Goal: Find specific page/section: Find specific page/section

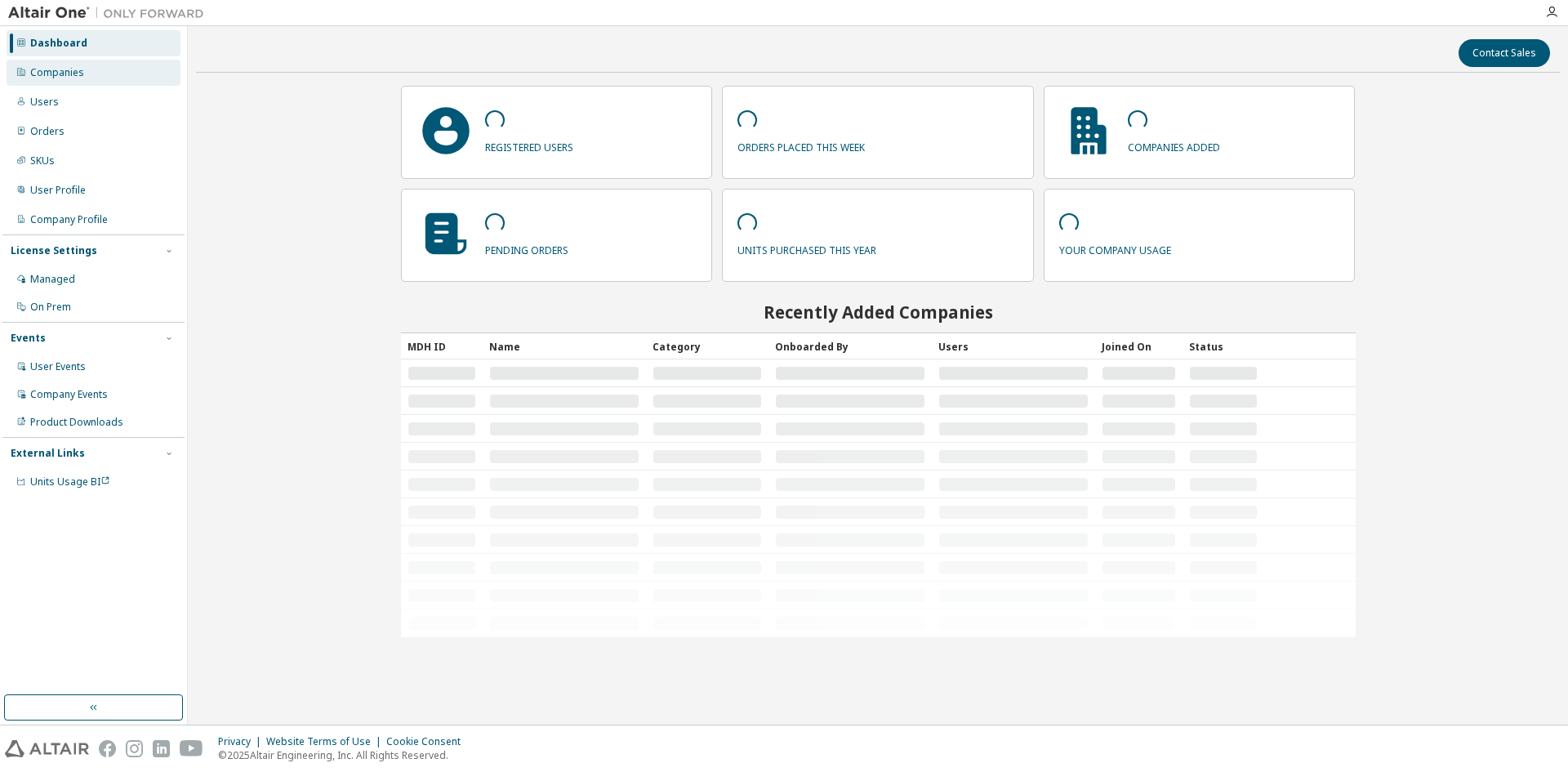
click at [70, 74] on div "Companies" at bounding box center [57, 73] width 54 height 13
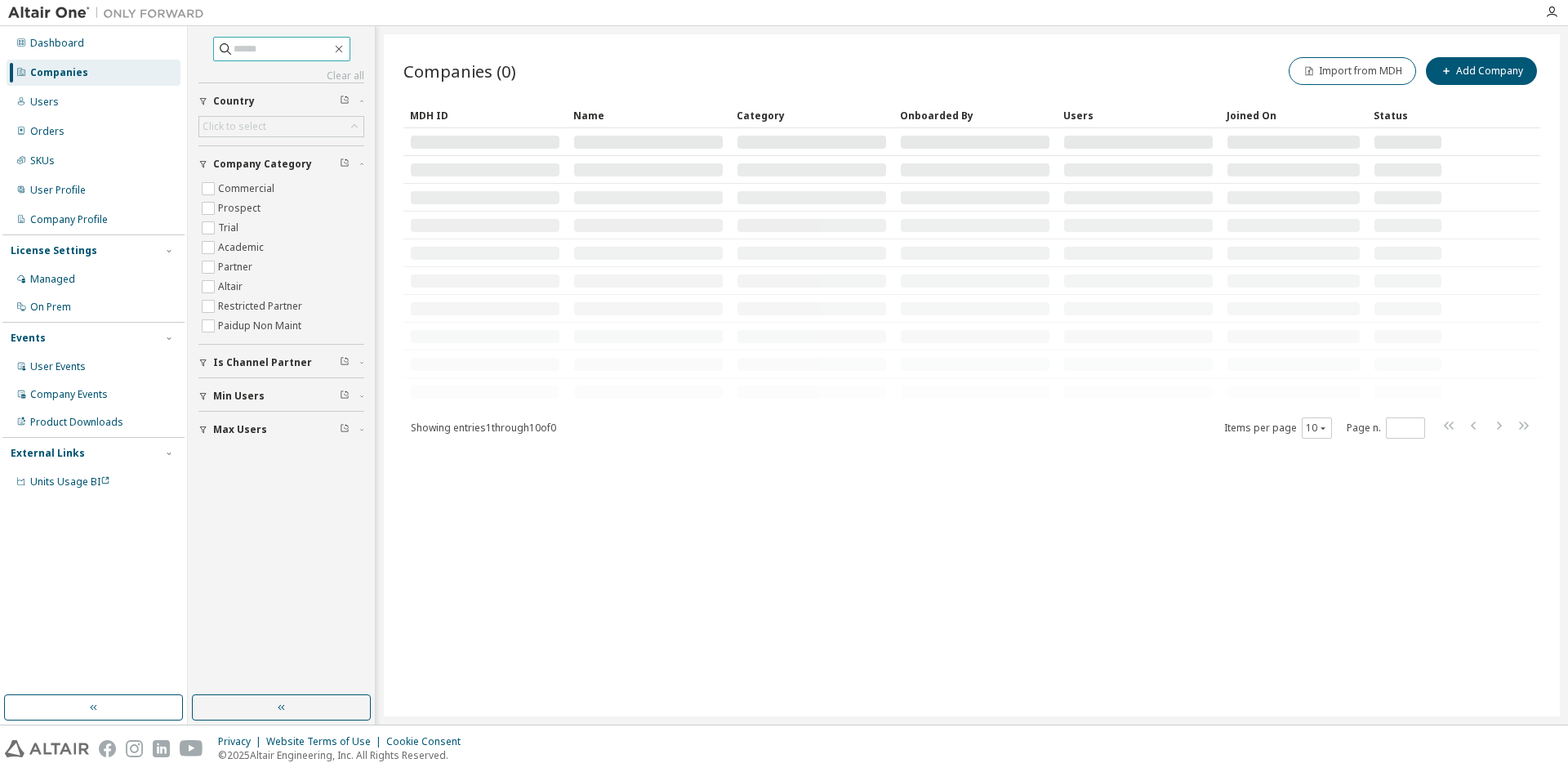
click at [272, 51] on input "text" at bounding box center [283, 49] width 98 height 17
type input "******"
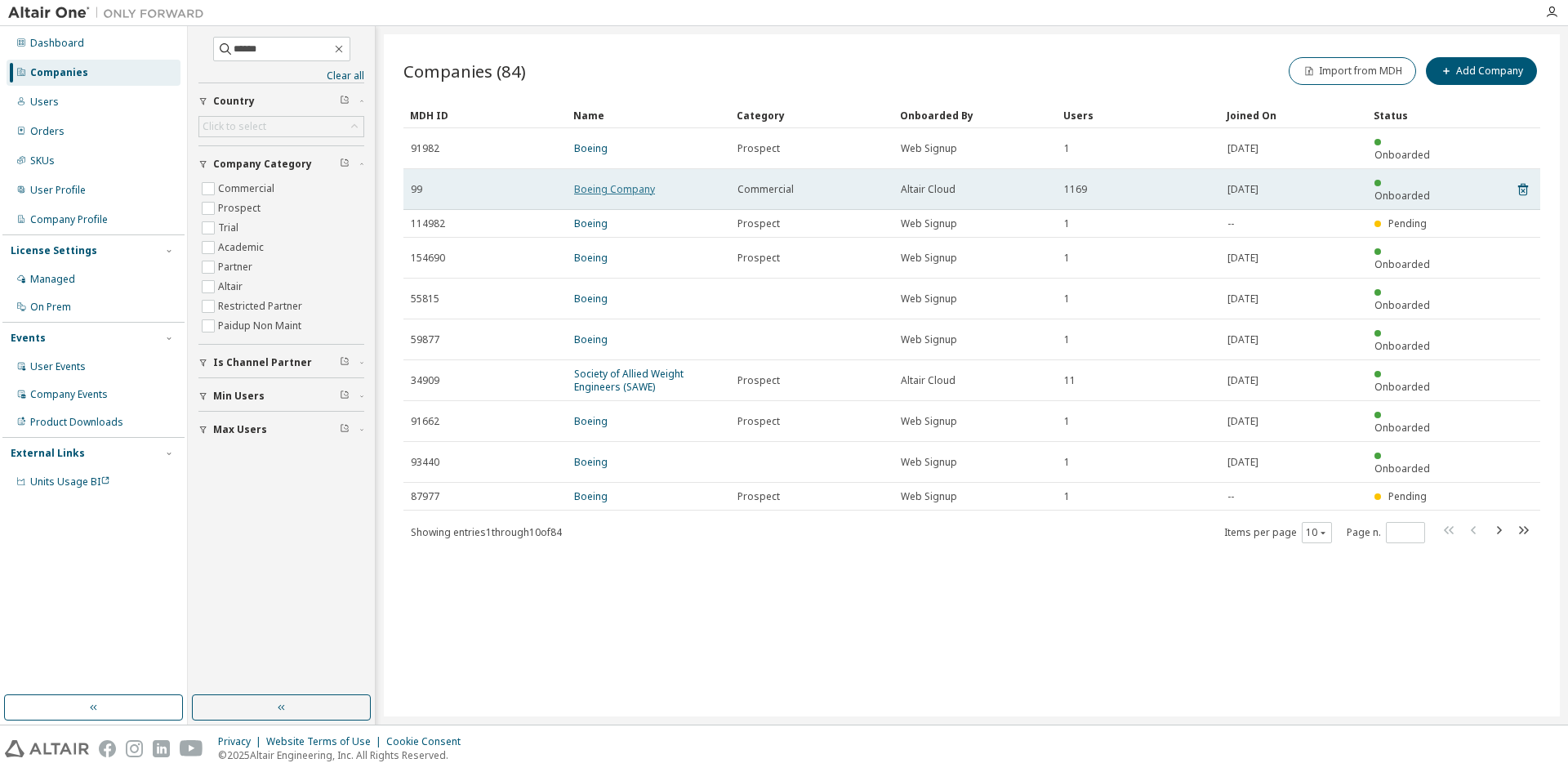
click at [611, 182] on link "Boeing Company" at bounding box center [615, 188] width 81 height 14
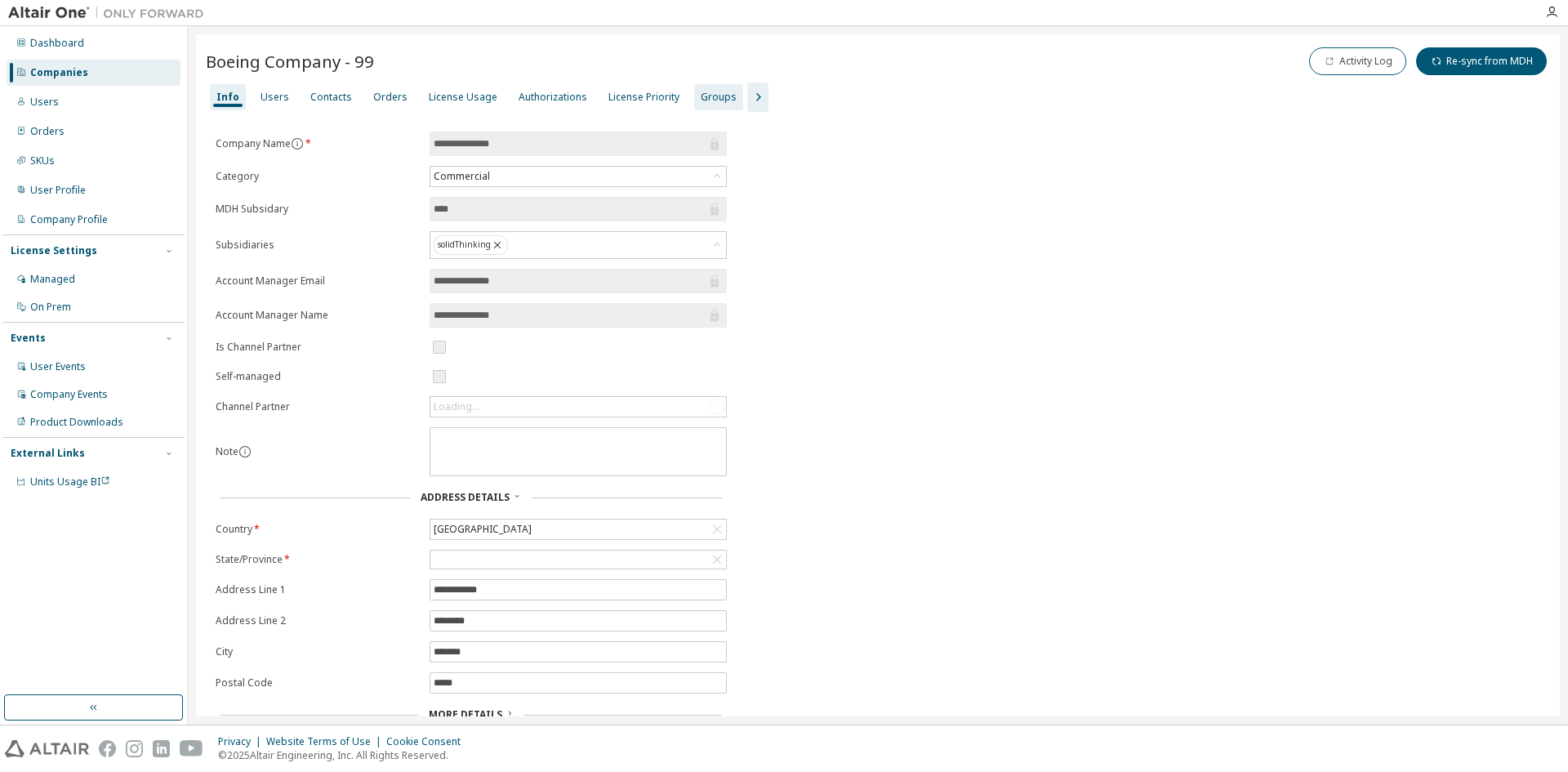
click at [706, 96] on div "Groups" at bounding box center [718, 97] width 36 height 13
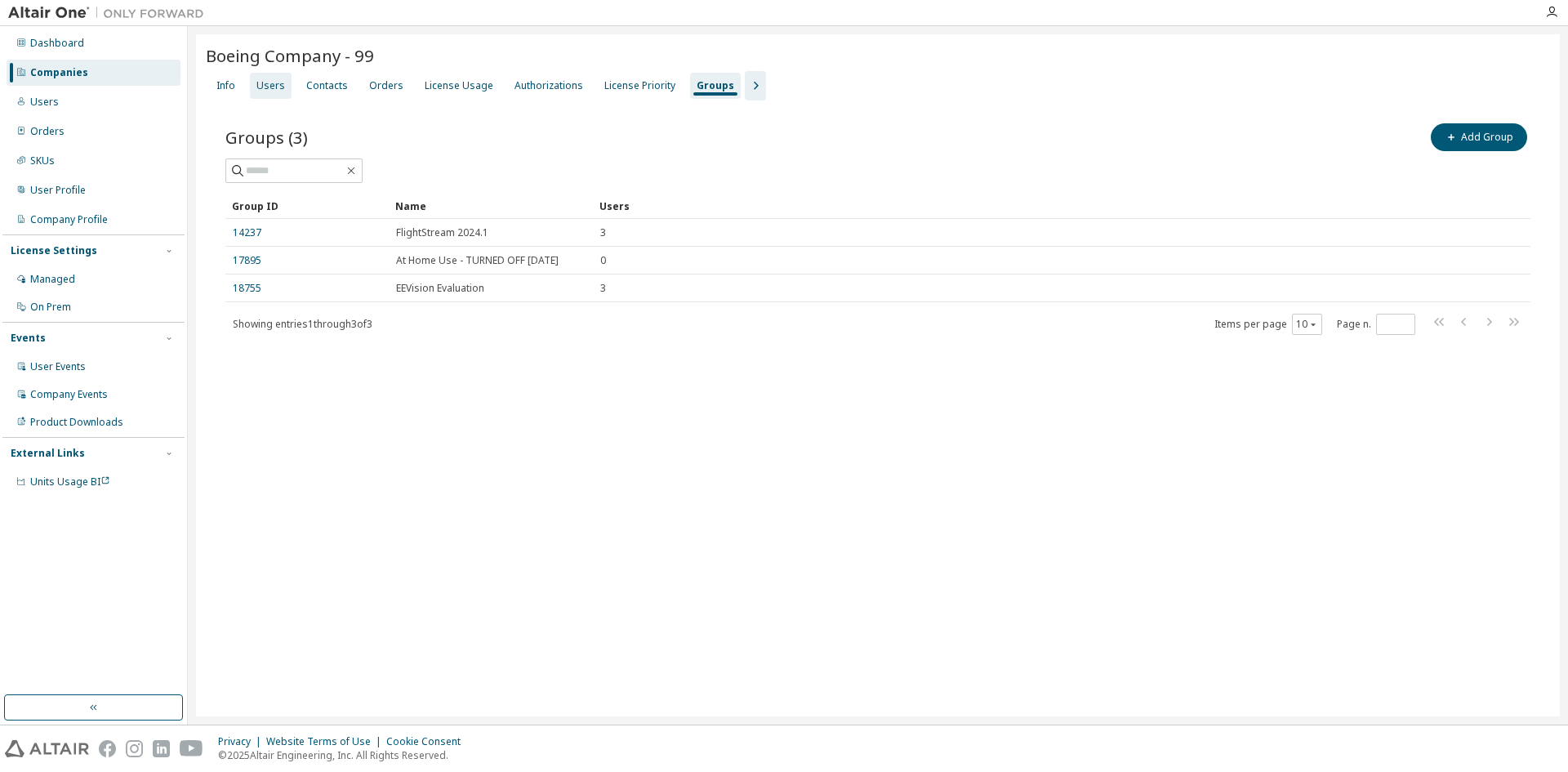
click at [273, 84] on div "Users" at bounding box center [271, 86] width 29 height 13
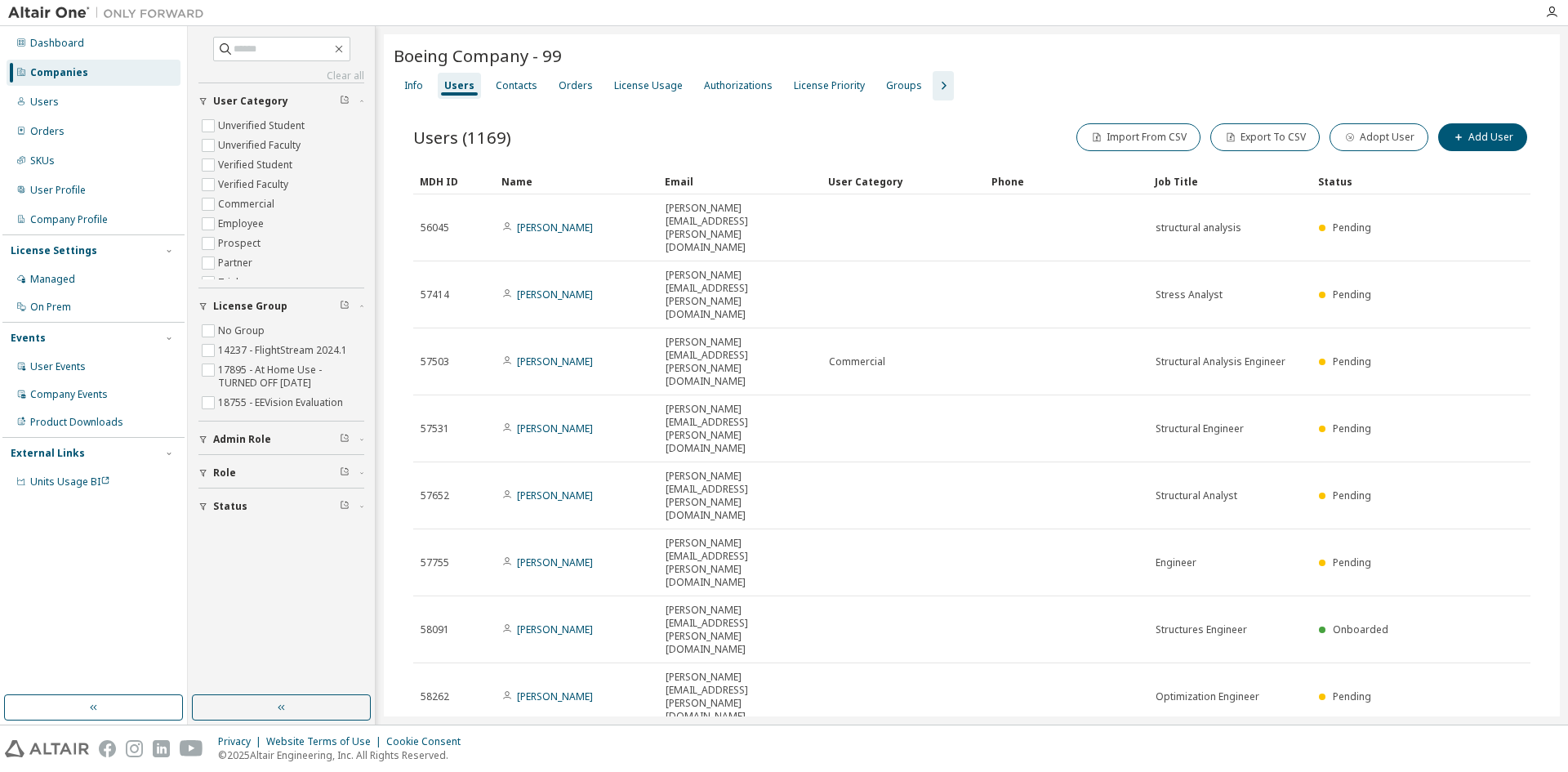
click at [201, 440] on icon "button" at bounding box center [203, 440] width 10 height 10
click at [340, 440] on icon "button" at bounding box center [344, 438] width 10 height 10
click at [203, 633] on icon "button" at bounding box center [203, 636] width 10 height 10
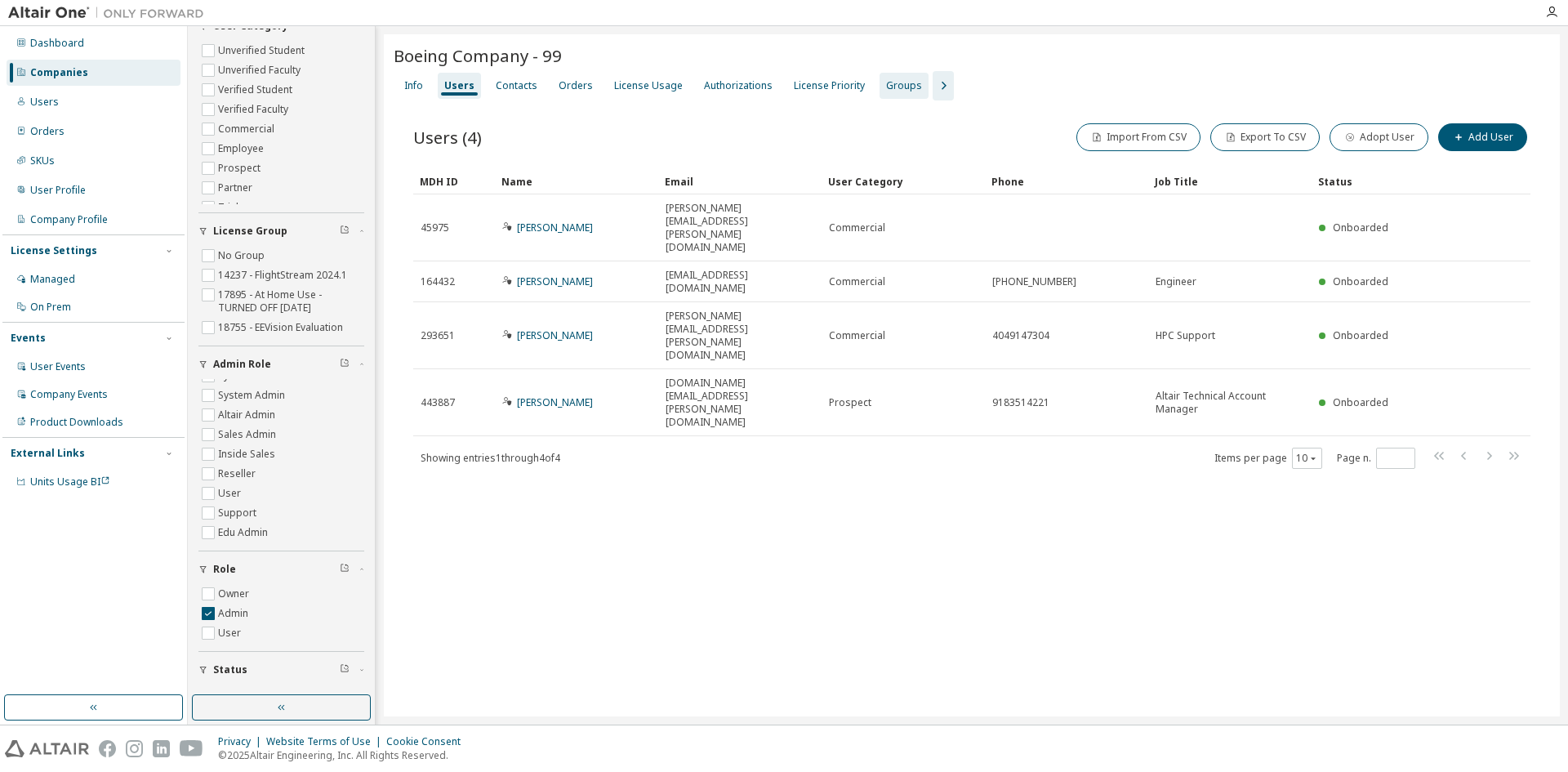
click at [887, 86] on div "Groups" at bounding box center [904, 86] width 36 height 13
